Goal: Navigation & Orientation: Find specific page/section

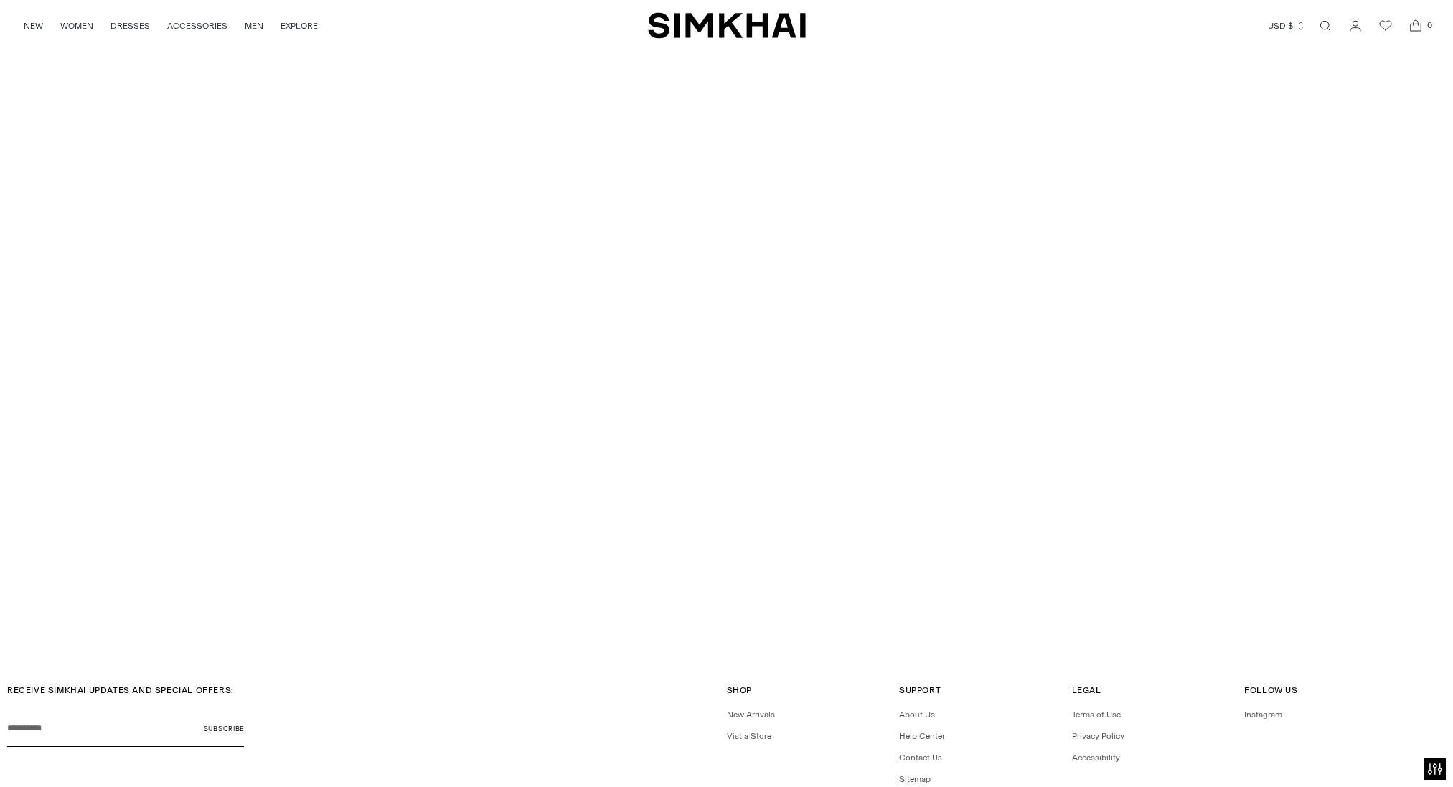
scroll to position [5129, 0]
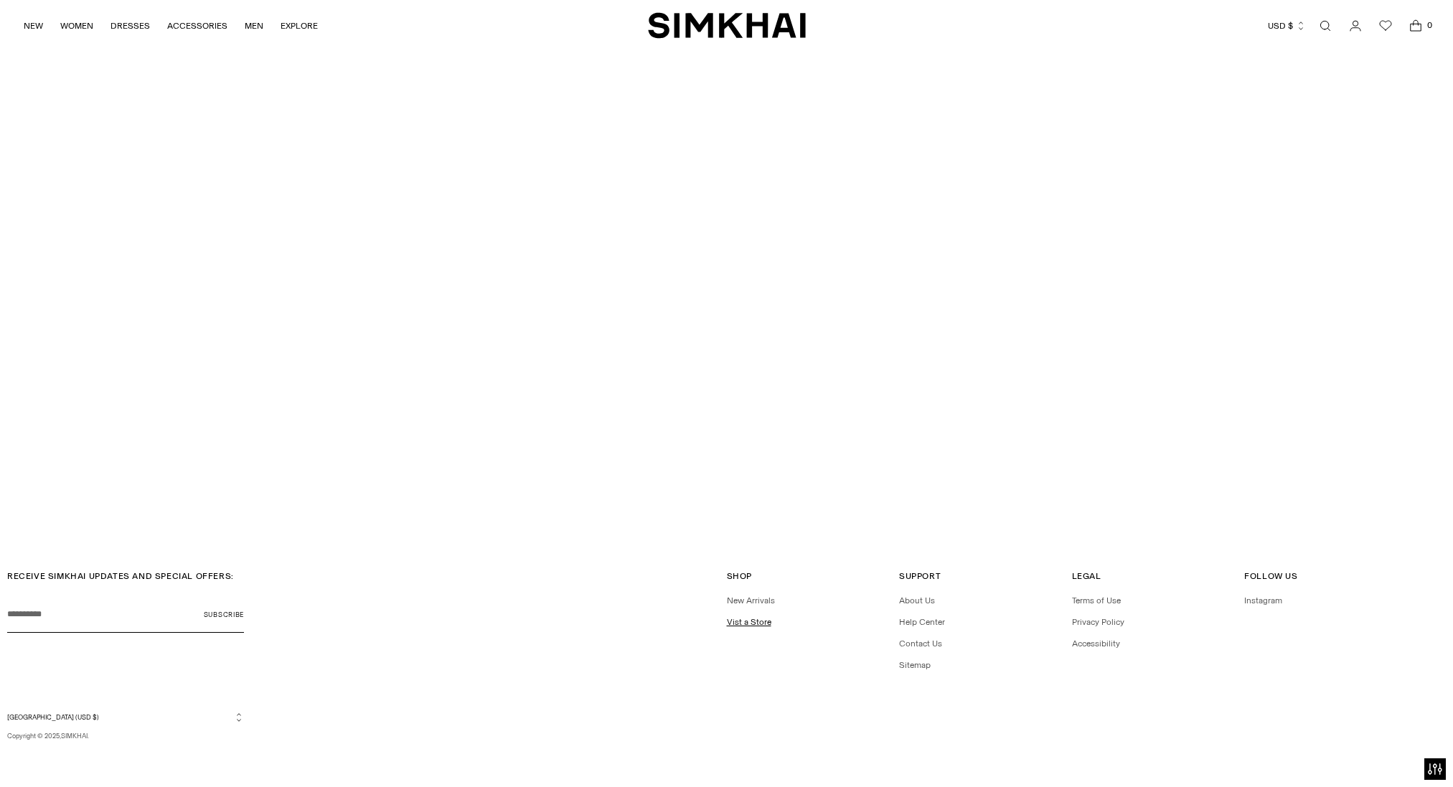
click at [759, 621] on link "Vist a Store" at bounding box center [749, 622] width 44 height 10
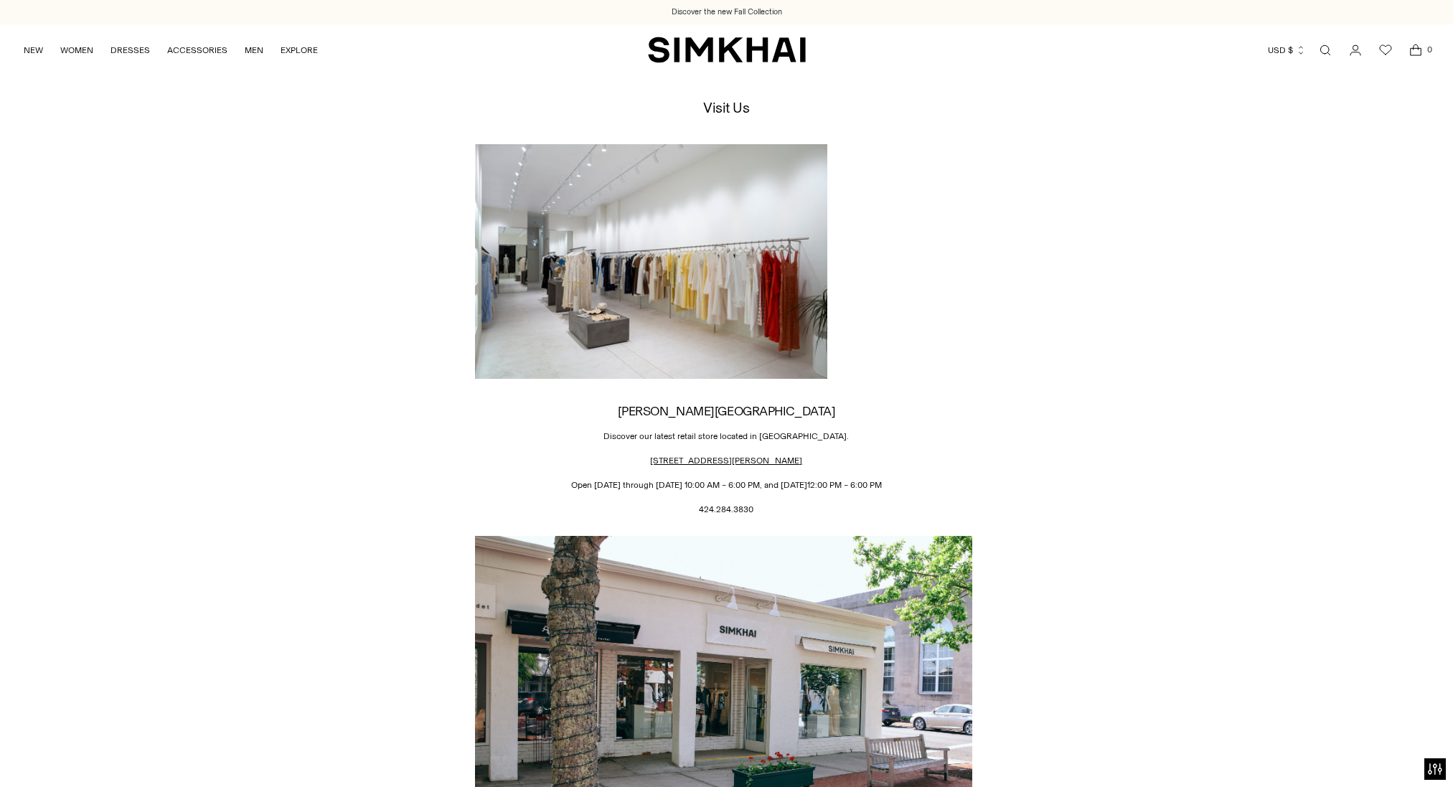
click at [624, 265] on img at bounding box center [651, 261] width 352 height 235
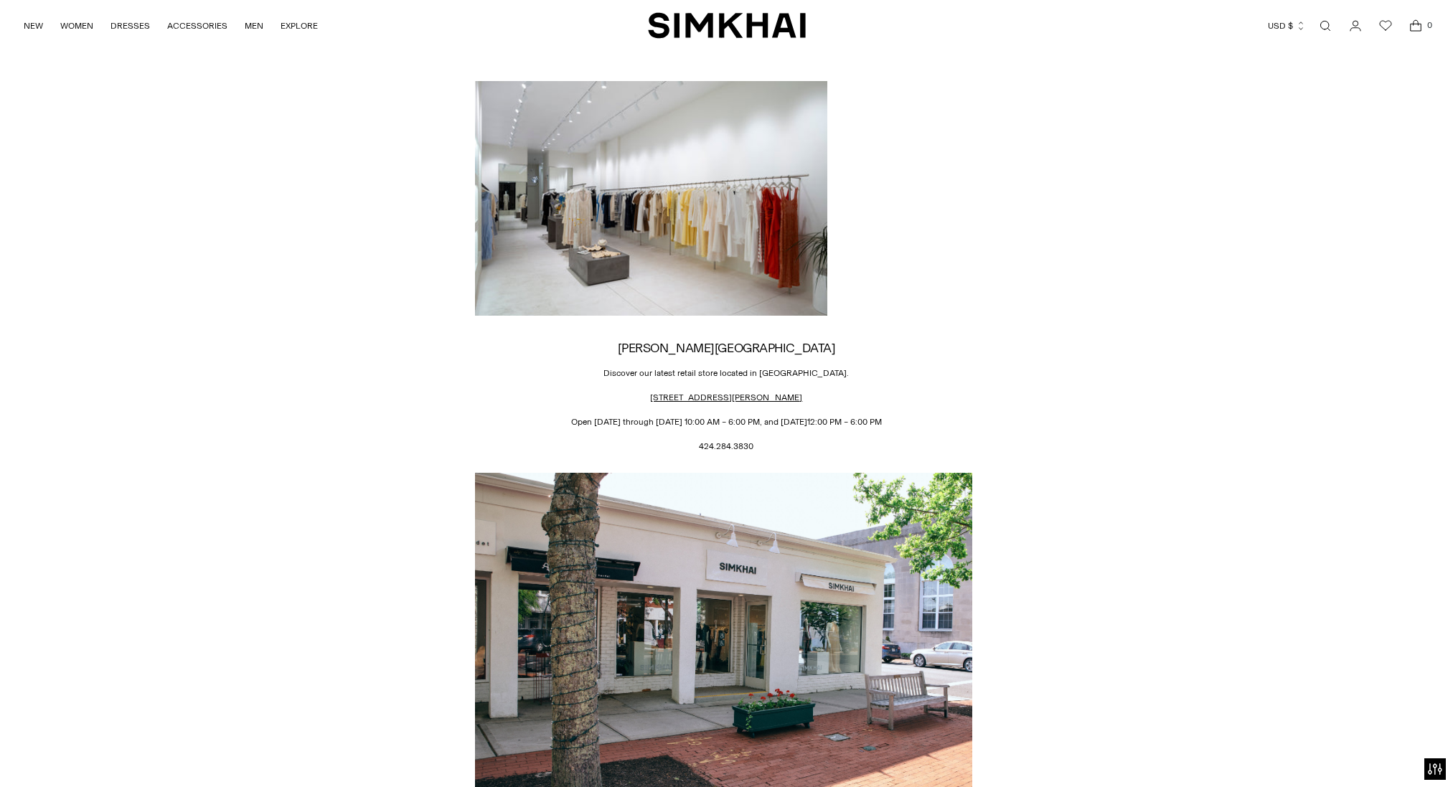
scroll to position [66, 0]
